Goal: Information Seeking & Learning: Understand process/instructions

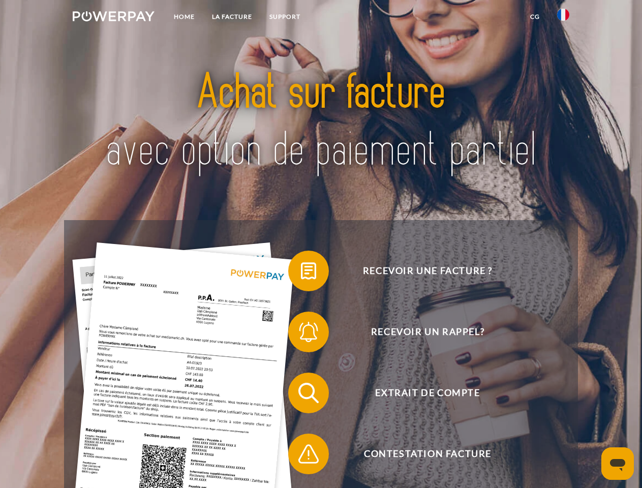
click at [113, 18] on img at bounding box center [114, 16] width 82 height 10
click at [563, 18] on img at bounding box center [563, 15] width 12 height 12
click at [534, 17] on link "CG" at bounding box center [534, 17] width 27 height 18
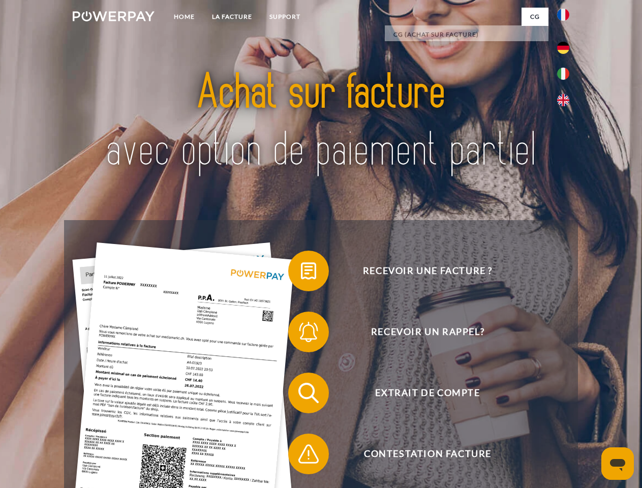
click at [301, 273] on span at bounding box center [293, 270] width 51 height 51
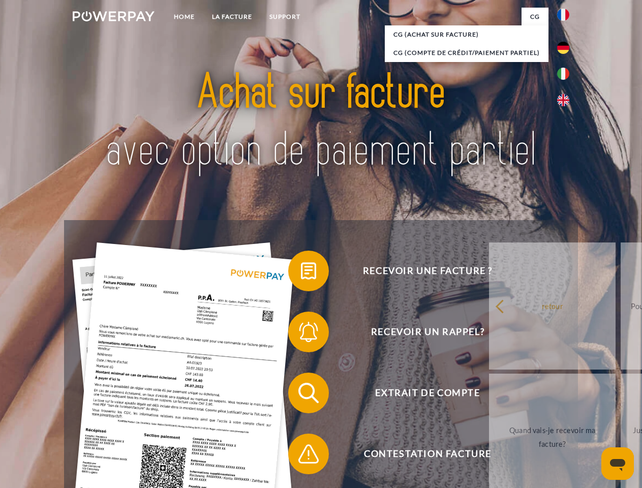
click at [301, 334] on span at bounding box center [293, 331] width 51 height 51
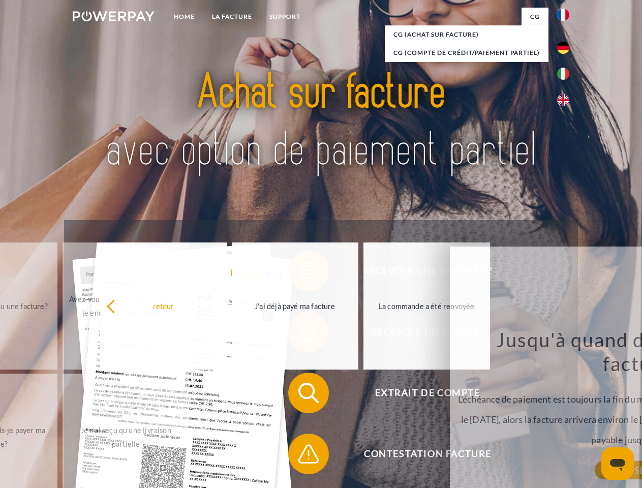
click at [301, 456] on span at bounding box center [293, 453] width 51 height 51
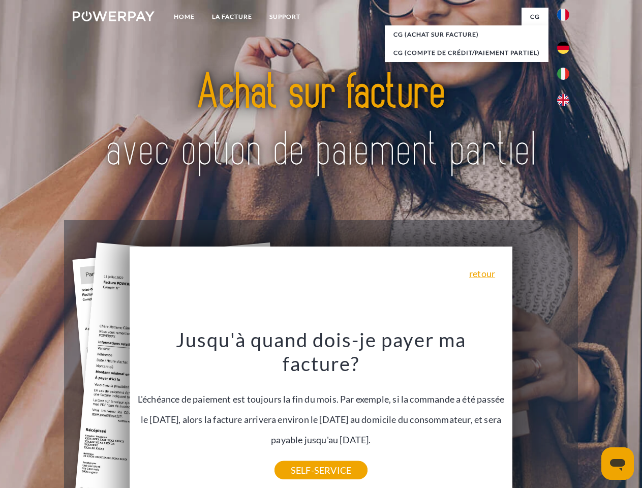
click at [617, 463] on icon "Ouvrir la fenêtre de messagerie" at bounding box center [617, 465] width 15 height 12
